Goal: Task Accomplishment & Management: Manage account settings

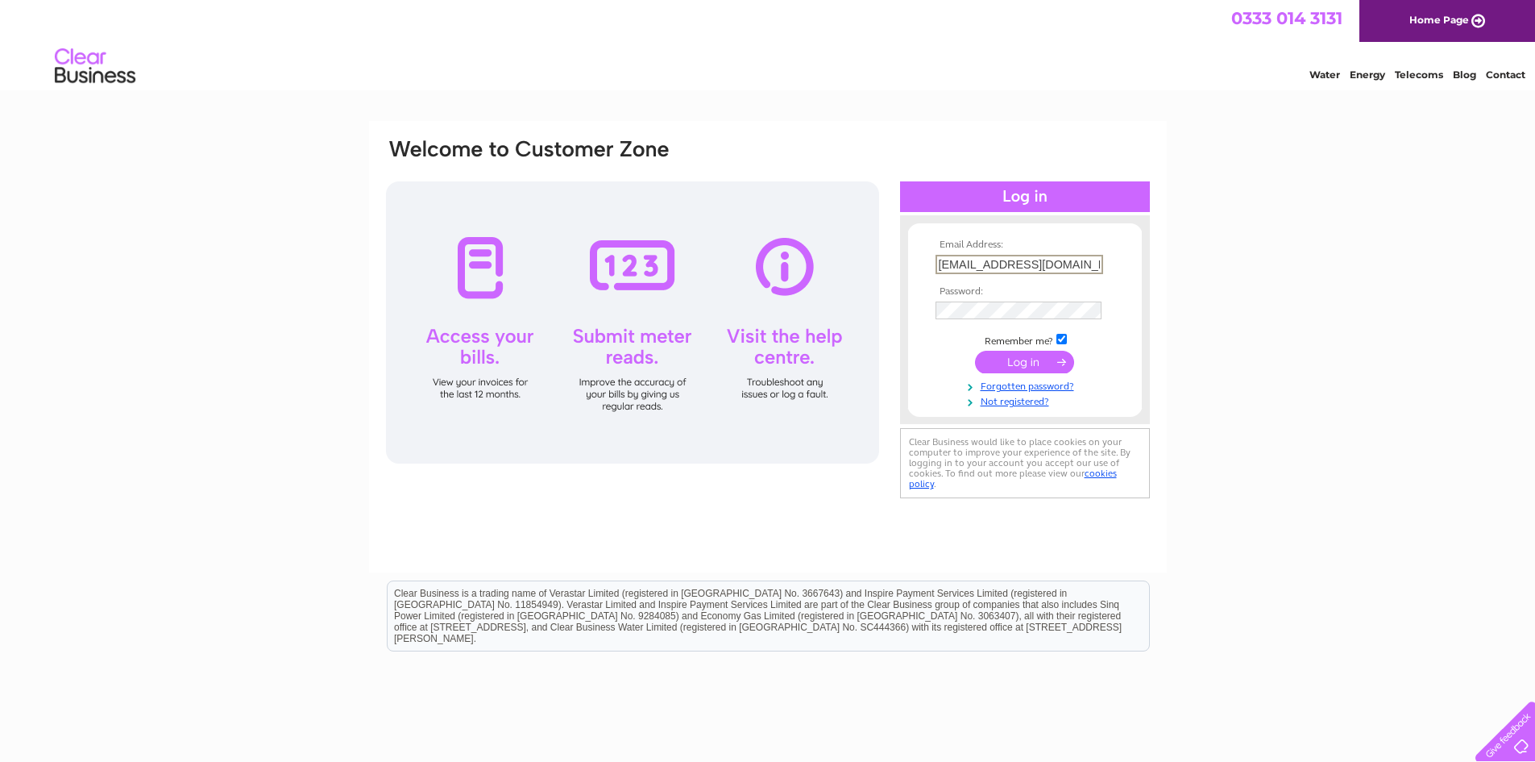
click at [1028, 358] on input "submit" at bounding box center [1024, 362] width 99 height 23
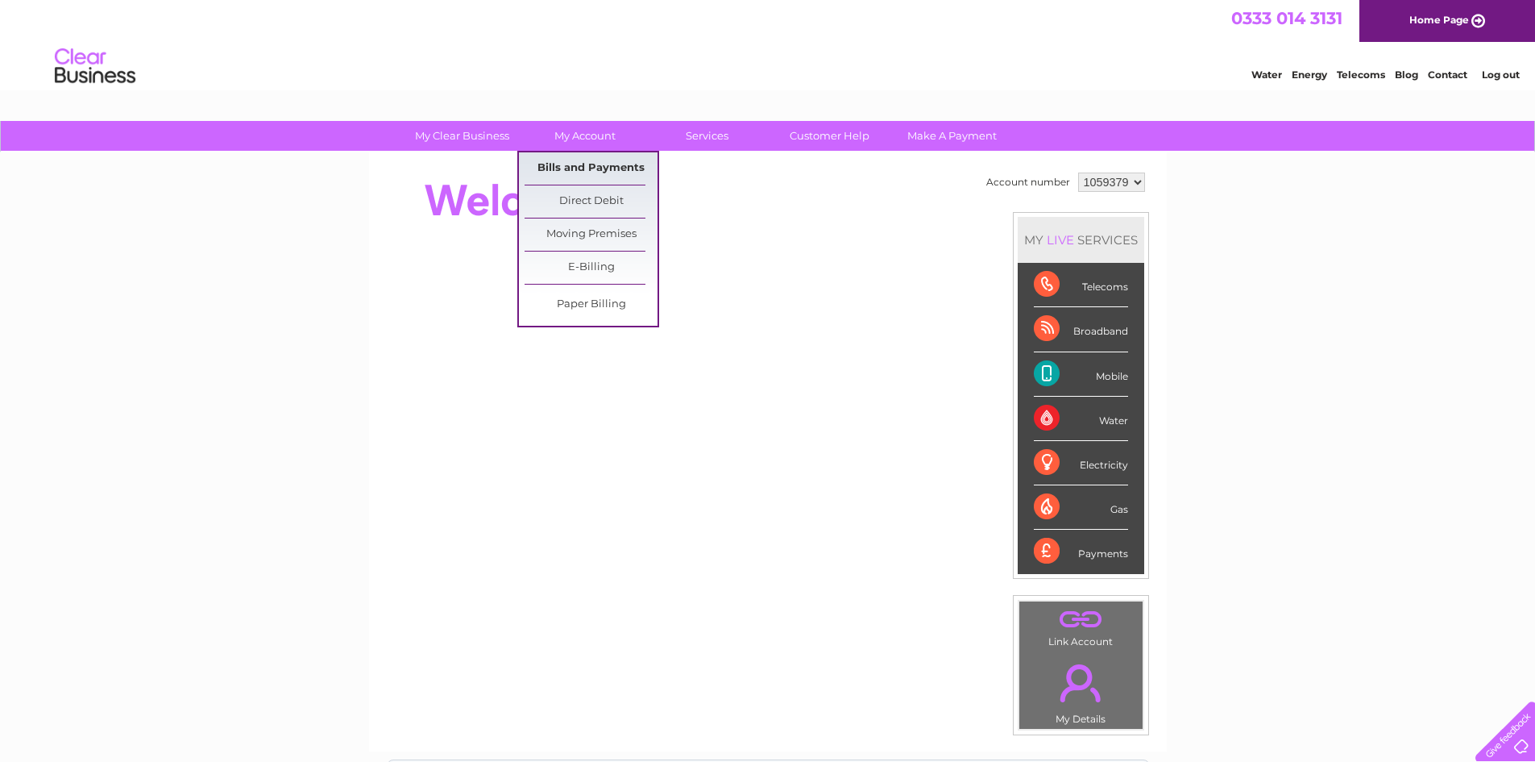
click at [589, 163] on link "Bills and Payments" at bounding box center [591, 168] width 133 height 32
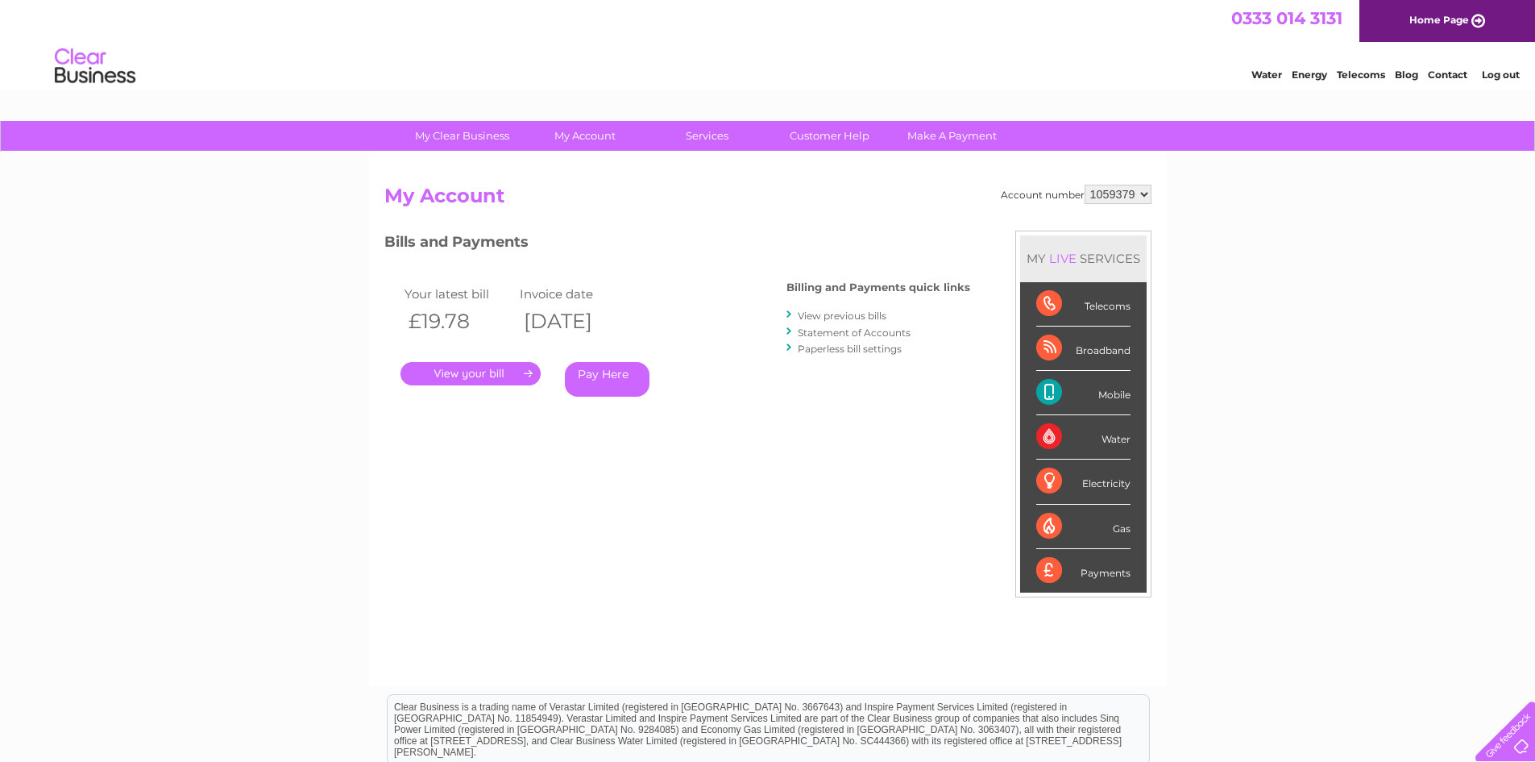
click at [530, 375] on link "." at bounding box center [471, 373] width 140 height 23
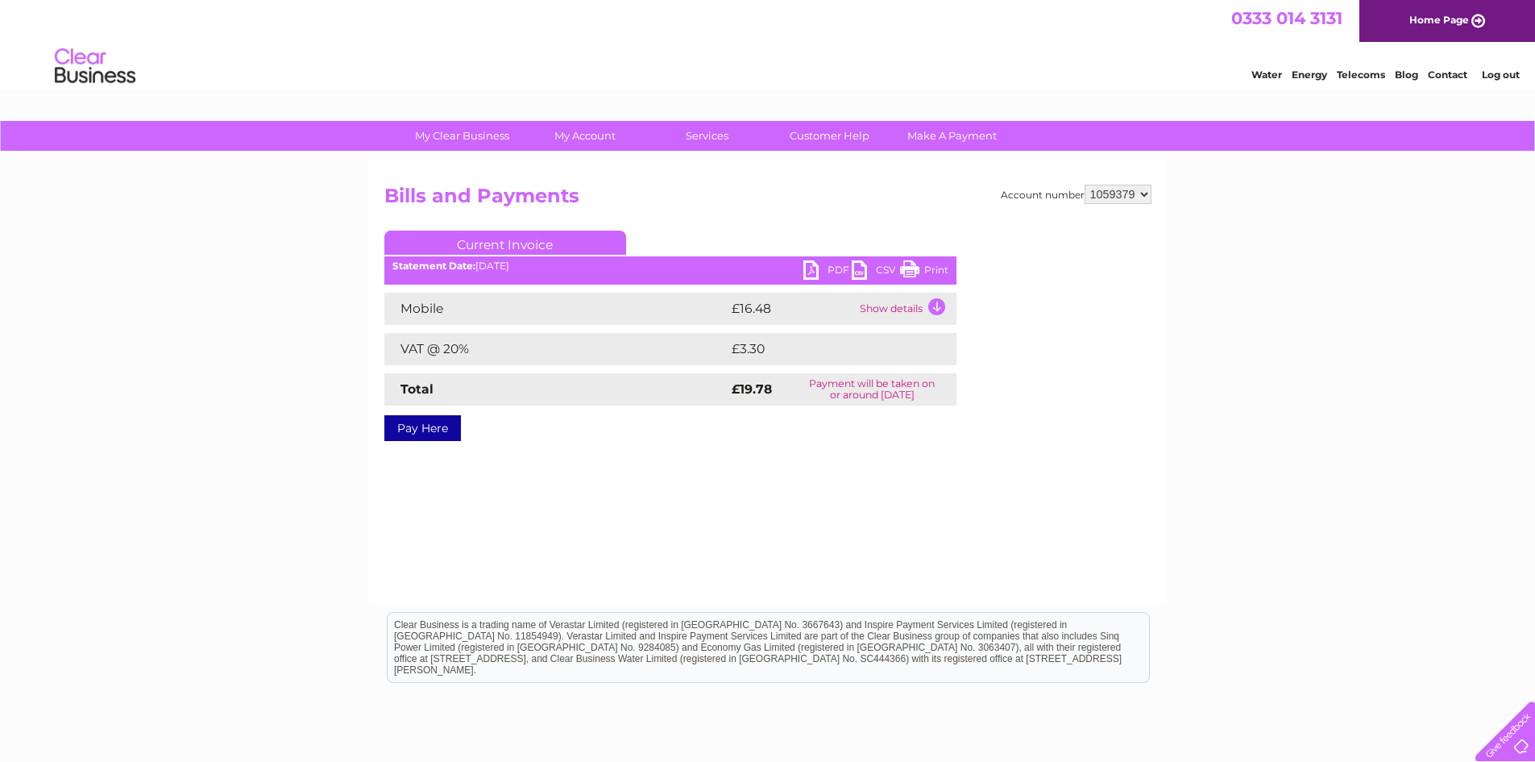
click at [831, 267] on link "PDF" at bounding box center [827, 271] width 48 height 23
click at [1499, 75] on link "Log out" at bounding box center [1501, 74] width 38 height 12
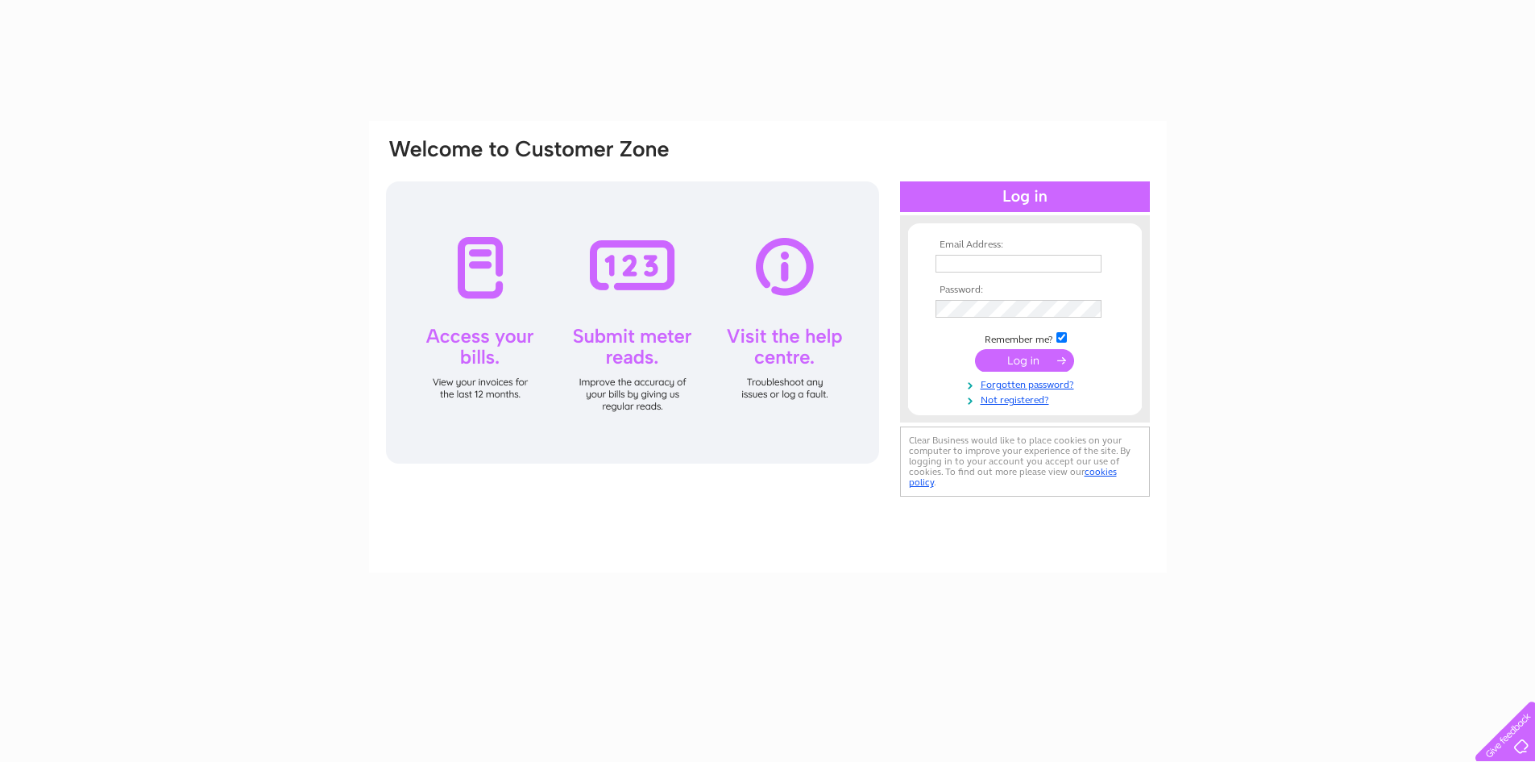
type input "[EMAIL_ADDRESS][DOMAIN_NAME]"
